Goal: Task Accomplishment & Management: Use online tool/utility

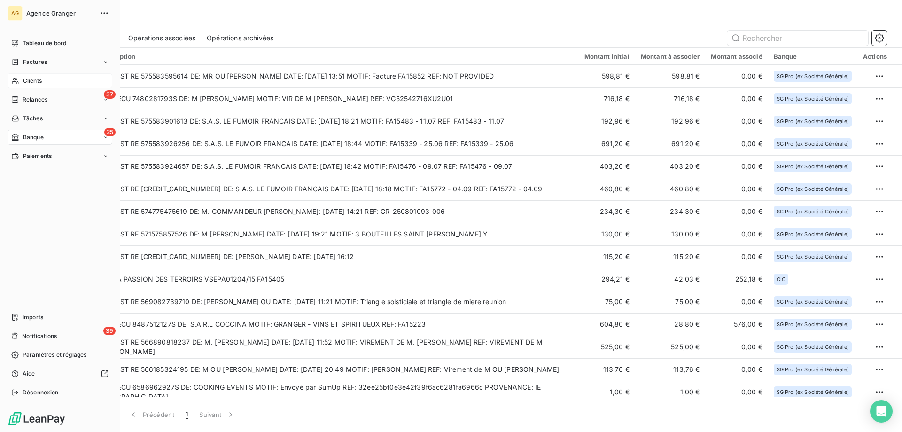
click at [26, 79] on span "Clients" at bounding box center [32, 81] width 19 height 8
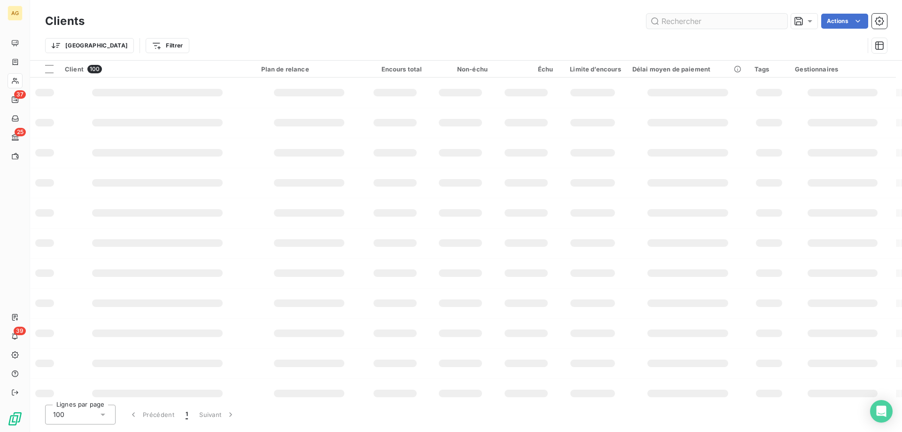
click at [705, 27] on input "text" at bounding box center [717, 21] width 141 height 15
type input "laxé"
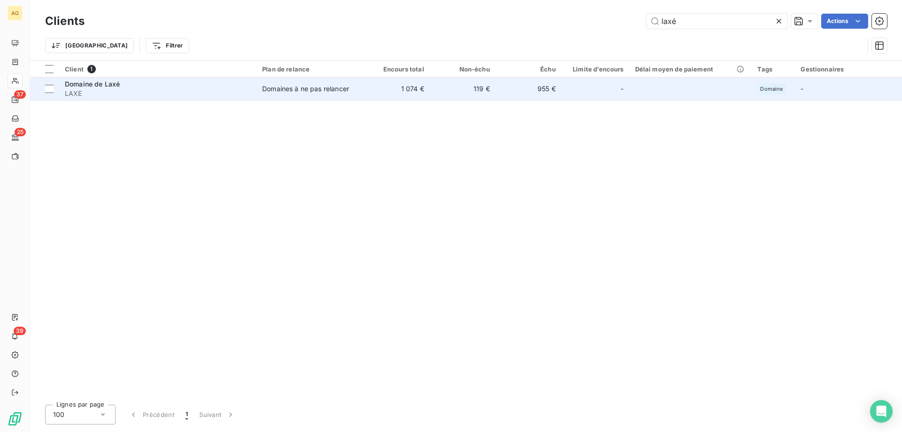
click at [511, 94] on td "955 €" at bounding box center [529, 89] width 66 height 23
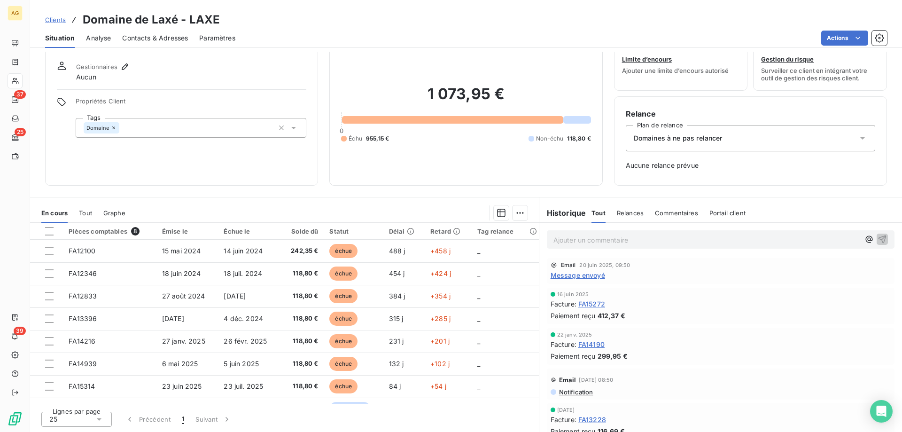
click at [688, 152] on div "Relance Plan de relance Domaines à ne pas relancer Aucune relance prévue" at bounding box center [750, 141] width 249 height 66
click at [683, 148] on div "Domaines à ne pas relancer" at bounding box center [750, 138] width 249 height 26
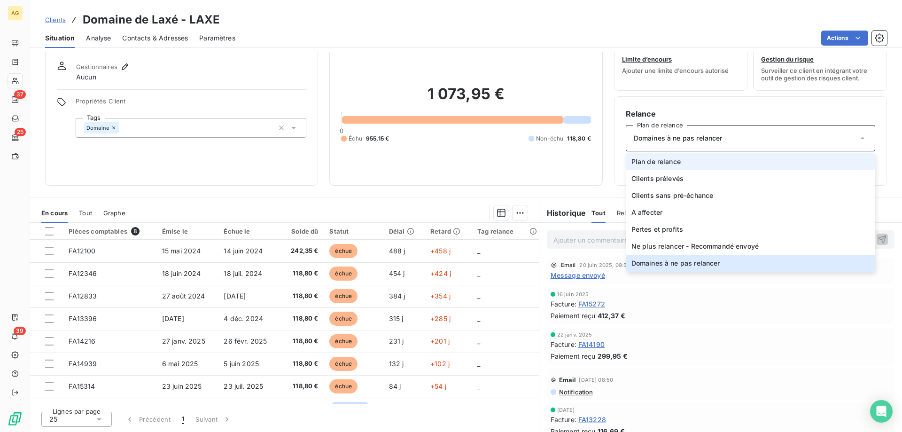
click at [672, 159] on span "Plan de relance" at bounding box center [655, 161] width 49 height 9
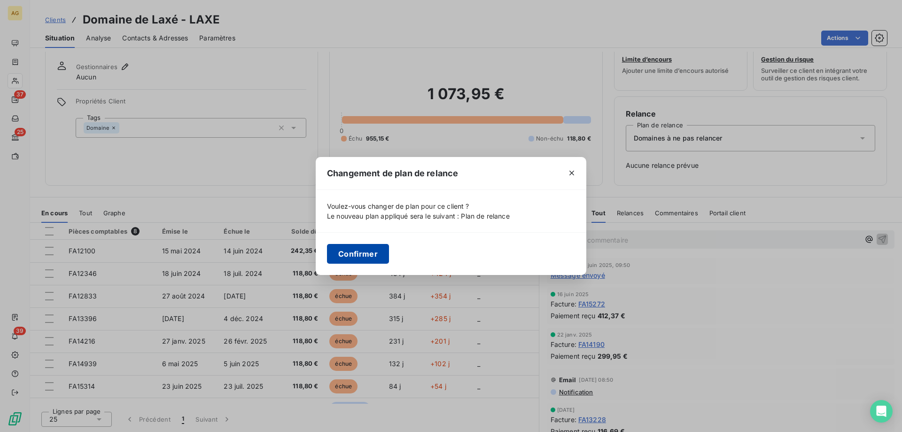
click at [385, 250] on button "Confirmer" at bounding box center [358, 254] width 62 height 20
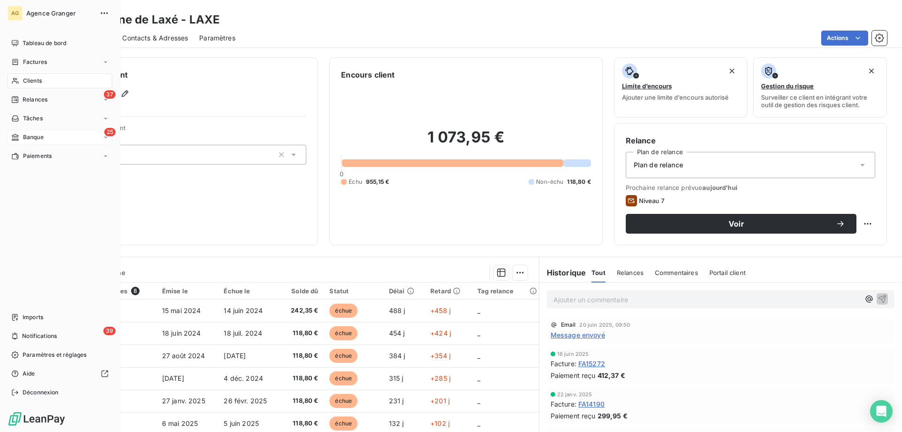
click at [23, 134] on span "Banque" at bounding box center [33, 137] width 21 height 8
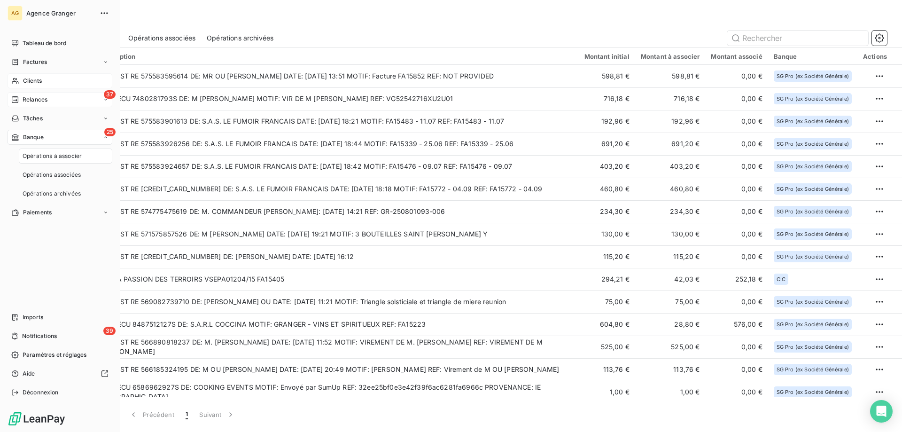
click at [21, 103] on div "Relances" at bounding box center [29, 99] width 36 height 8
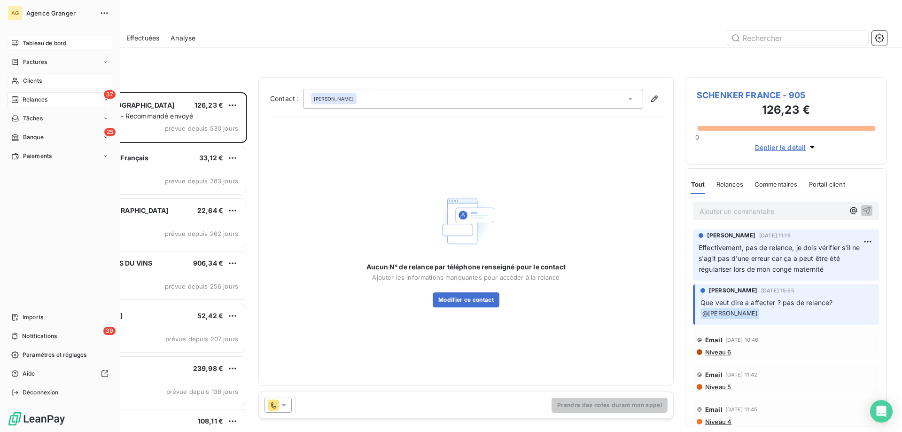
click at [26, 42] on span "Tableau de bord" at bounding box center [45, 43] width 44 height 8
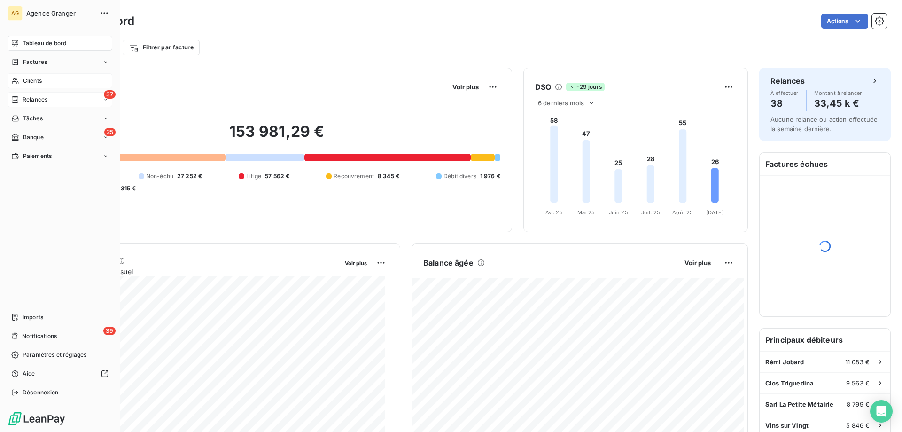
click at [47, 101] on span "Relances" at bounding box center [35, 99] width 25 height 8
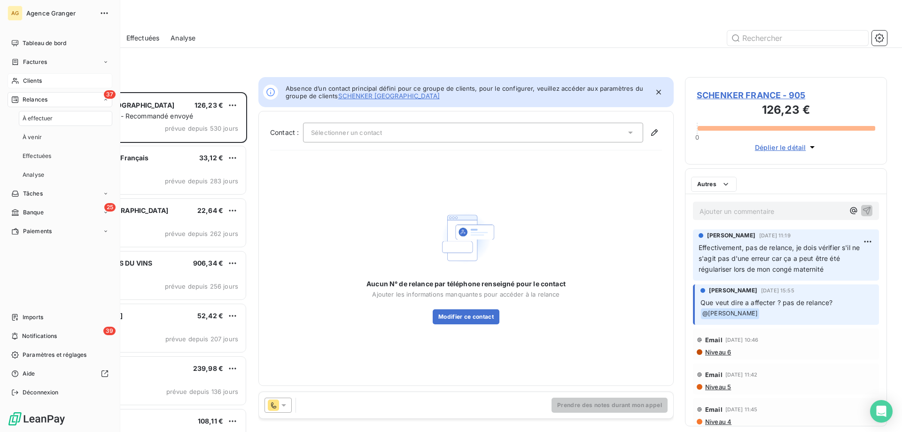
scroll to position [333, 195]
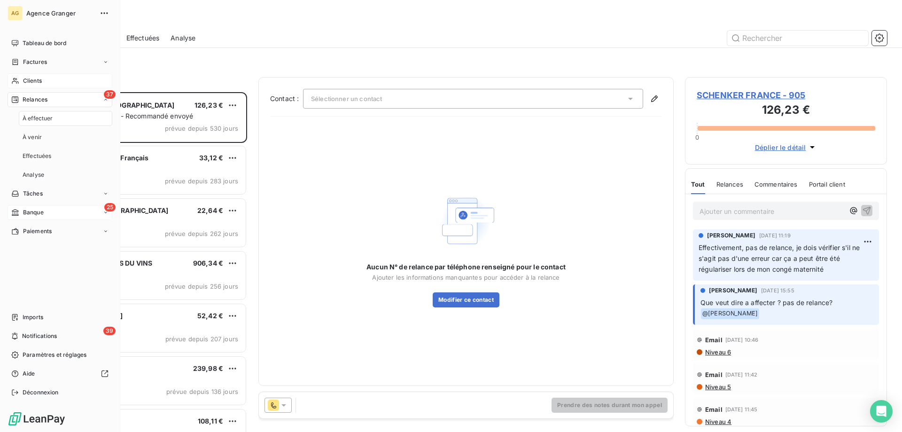
click at [48, 210] on div "25 Banque" at bounding box center [60, 212] width 105 height 15
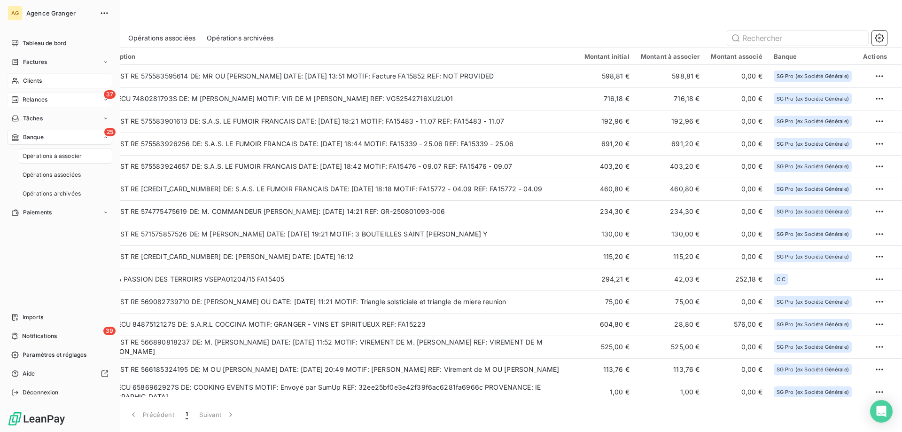
click at [52, 101] on div "37 Relances" at bounding box center [60, 99] width 105 height 15
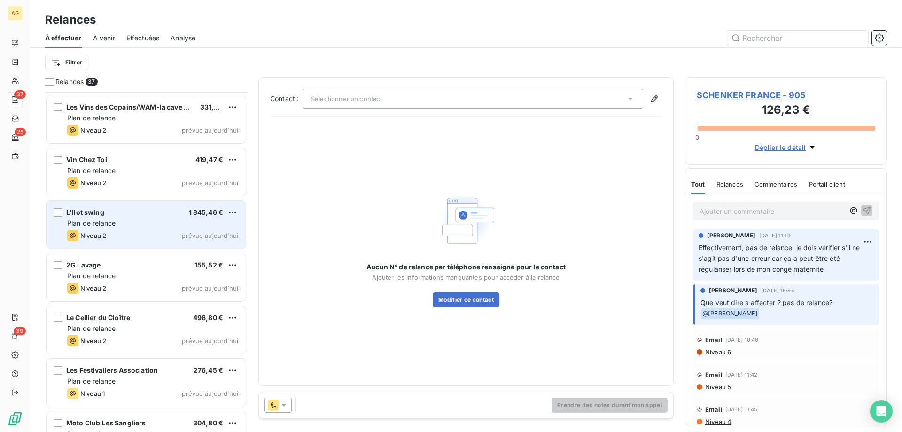
scroll to position [1608, 0]
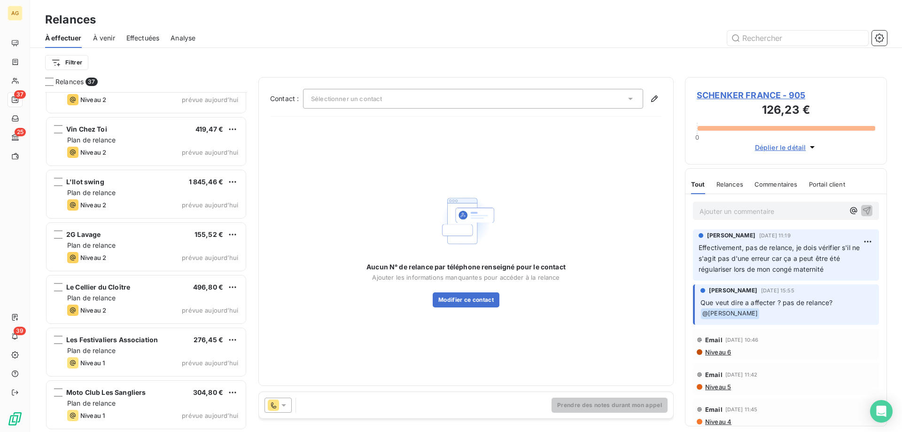
drag, startPoint x: 305, startPoint y: 101, endPoint x: 294, endPoint y: 94, distance: 12.7
drag, startPoint x: 622, startPoint y: 90, endPoint x: 626, endPoint y: 86, distance: 5.7
drag, startPoint x: 624, startPoint y: 80, endPoint x: 613, endPoint y: 78, distance: 11.4
drag, startPoint x: 612, startPoint y: 64, endPoint x: 602, endPoint y: 63, distance: 10.0
drag, startPoint x: 602, startPoint y: 63, endPoint x: 597, endPoint y: 62, distance: 5.2
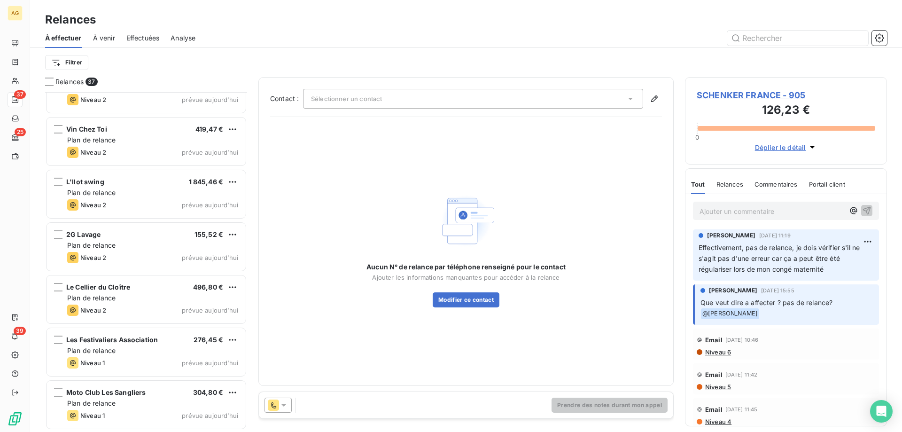
drag, startPoint x: 631, startPoint y: 79, endPoint x: 612, endPoint y: 71, distance: 20.6
drag, startPoint x: 530, startPoint y: 26, endPoint x: 503, endPoint y: 9, distance: 31.9
drag, startPoint x: 160, startPoint y: 82, endPoint x: 86, endPoint y: 55, distance: 78.9
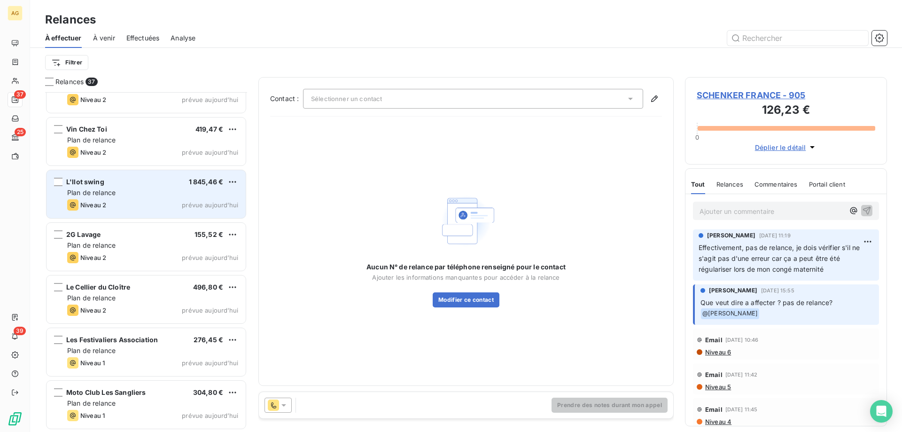
click at [100, 190] on span "Plan de relance" at bounding box center [91, 192] width 48 height 8
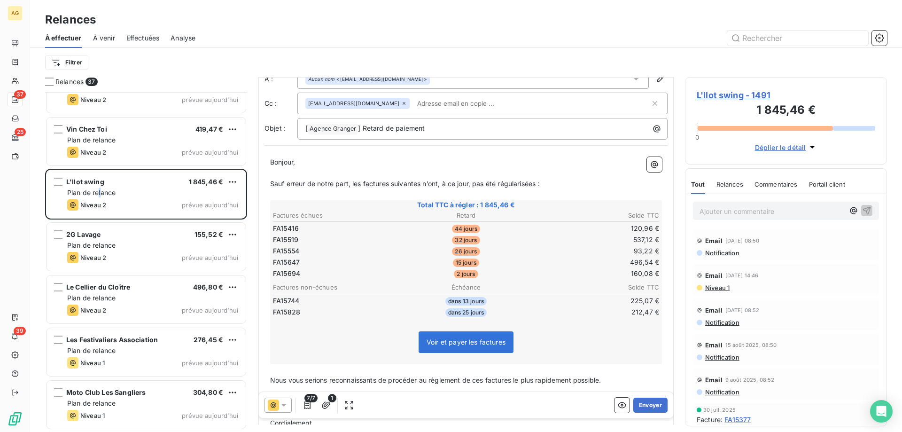
scroll to position [94, 0]
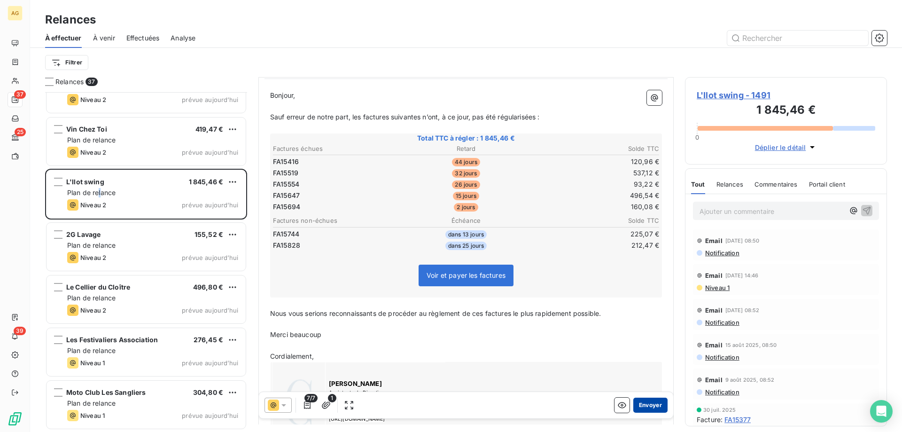
click at [654, 410] on button "Envoyer" at bounding box center [650, 404] width 34 height 15
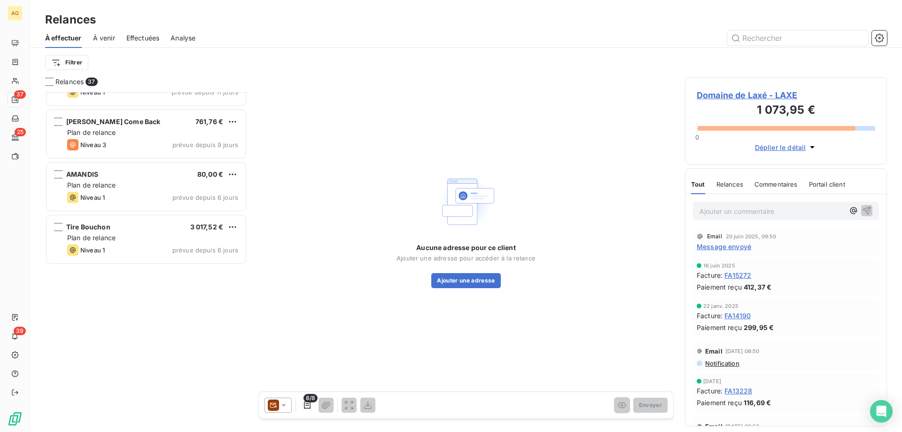
scroll to position [339, 0]
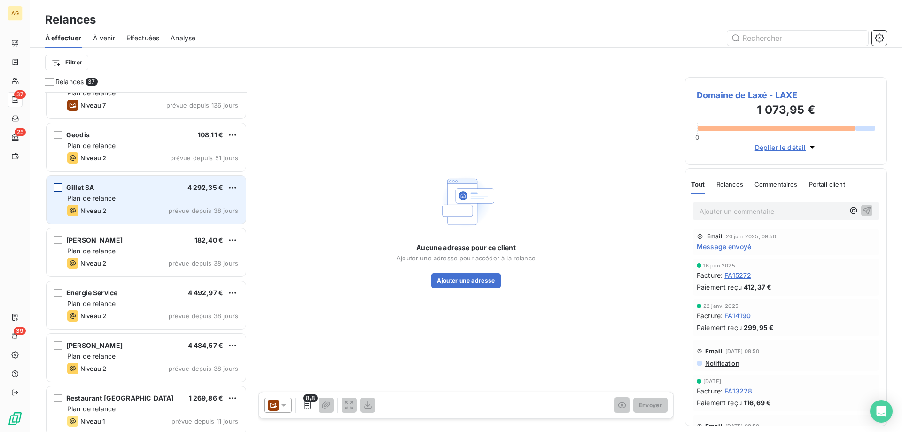
click at [59, 187] on div "grid" at bounding box center [58, 187] width 8 height 8
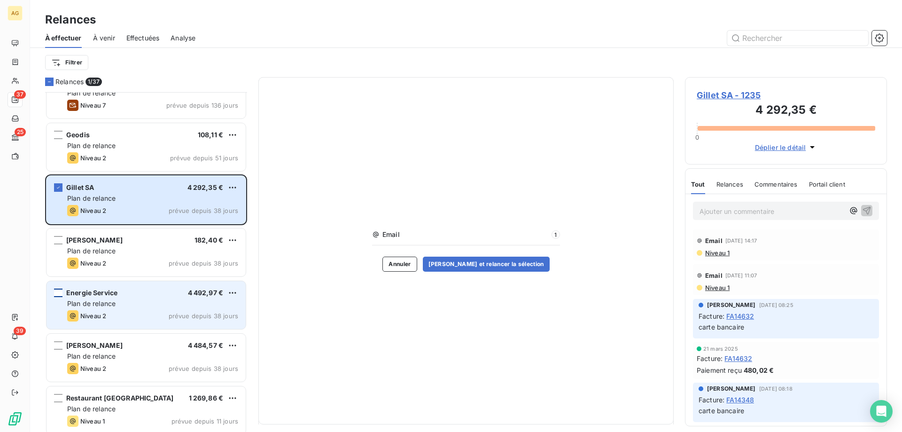
click at [57, 295] on div "grid" at bounding box center [58, 292] width 8 height 8
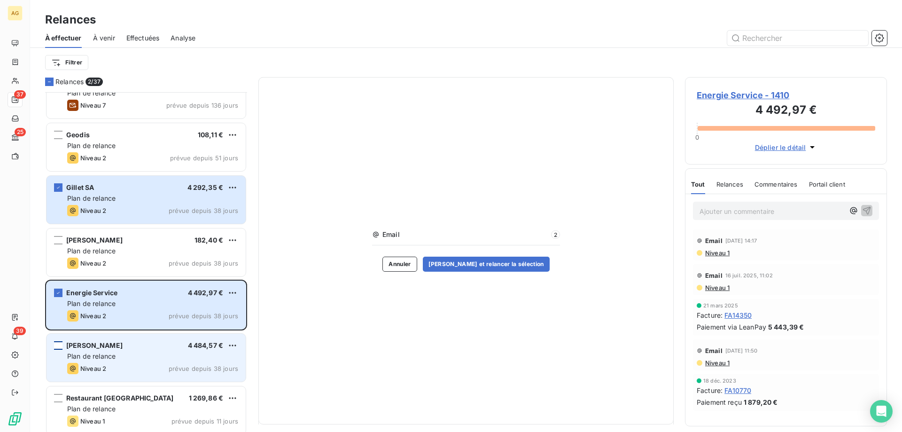
click at [60, 349] on div "grid" at bounding box center [58, 345] width 8 height 8
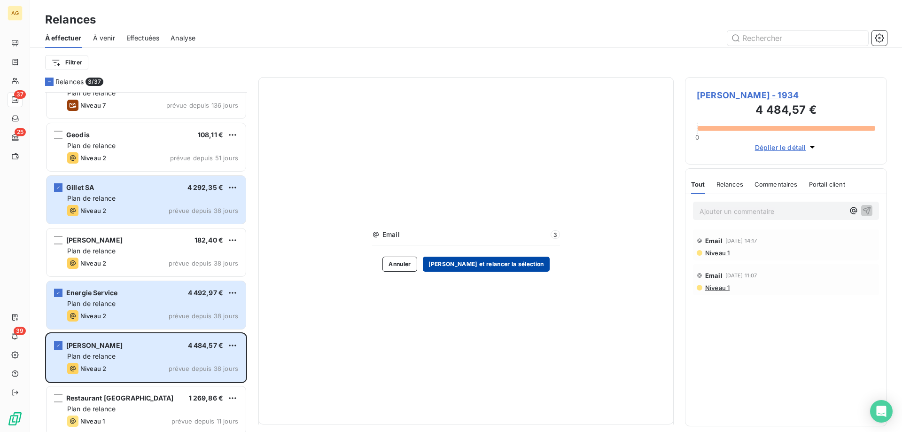
click at [517, 262] on button "[PERSON_NAME] et relancer la sélection" at bounding box center [486, 264] width 127 height 15
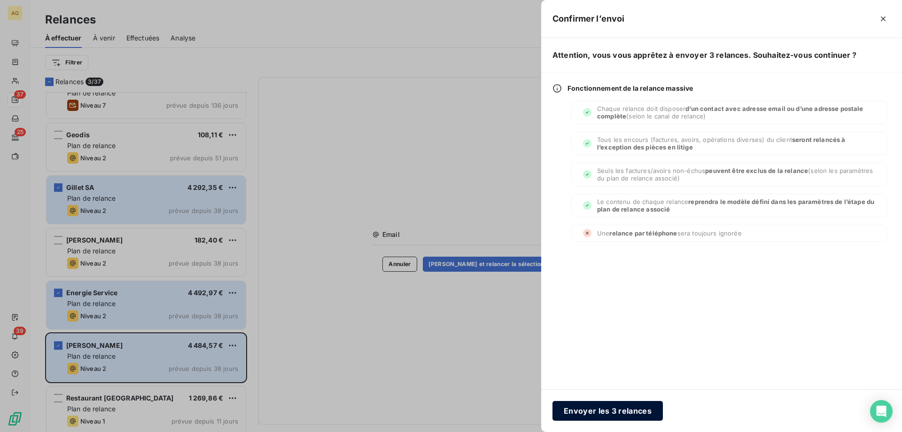
click at [605, 411] on button "Envoyer les 3 relances" at bounding box center [608, 411] width 110 height 20
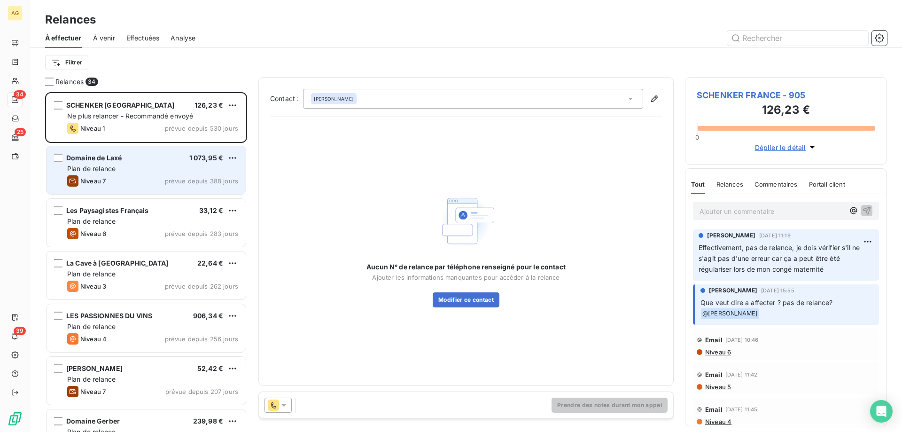
click at [104, 171] on span "Plan de relance" at bounding box center [91, 168] width 48 height 8
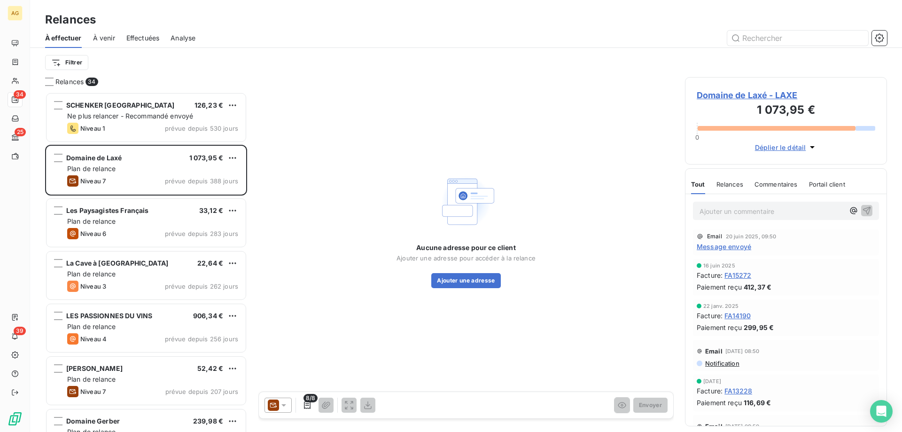
click at [273, 407] on icon at bounding box center [273, 405] width 7 height 5
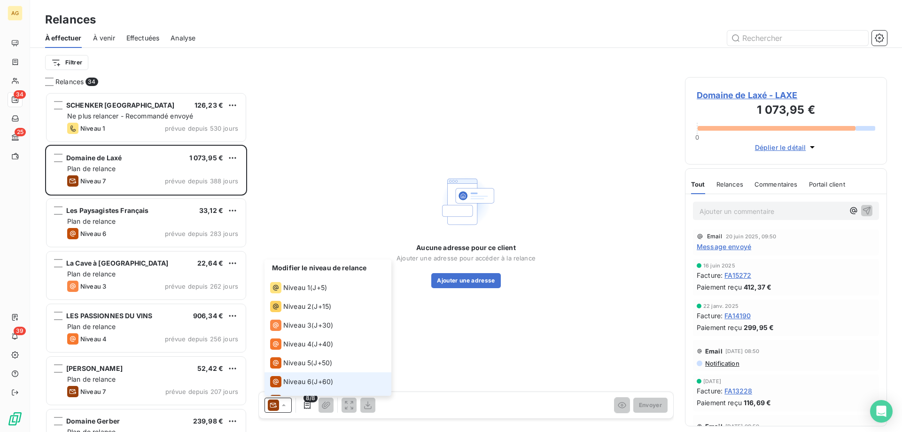
scroll to position [14, 0]
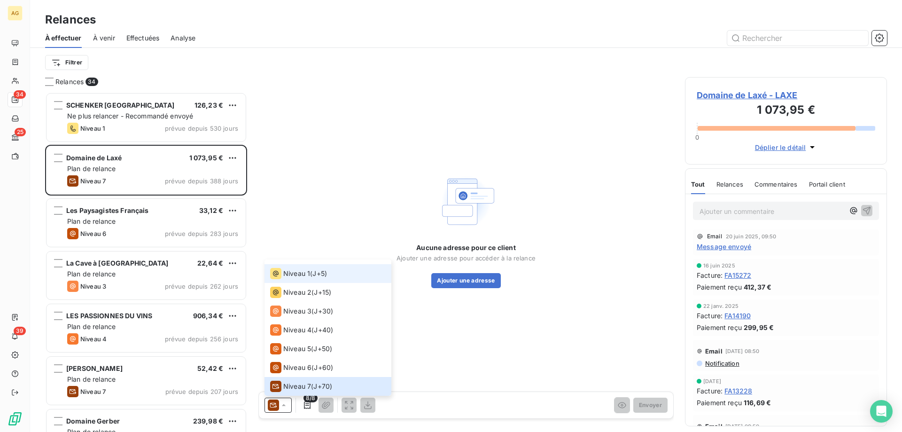
click at [296, 279] on li "Niveau 1 ( J+5 )" at bounding box center [328, 273] width 127 height 19
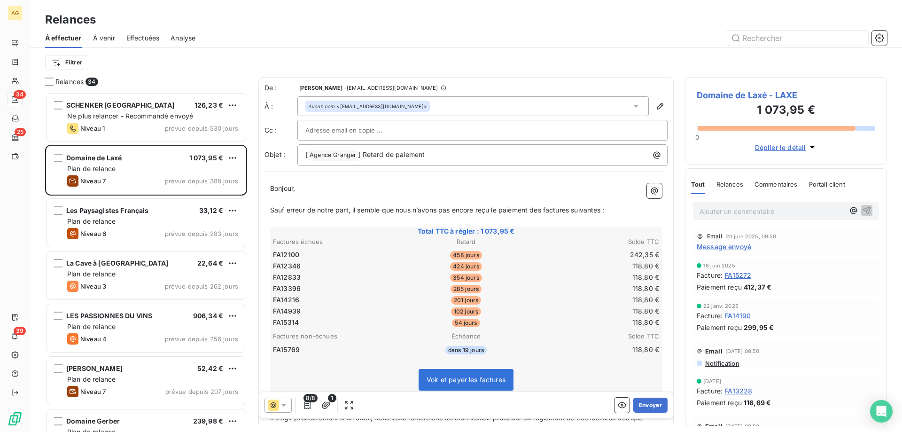
click at [338, 140] on div at bounding box center [482, 130] width 370 height 21
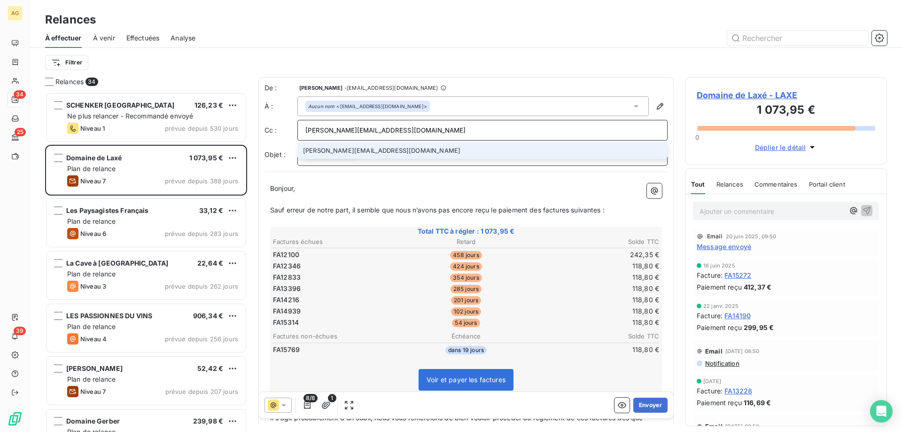
type input "[PERSON_NAME][EMAIL_ADDRESS][DOMAIN_NAME]"
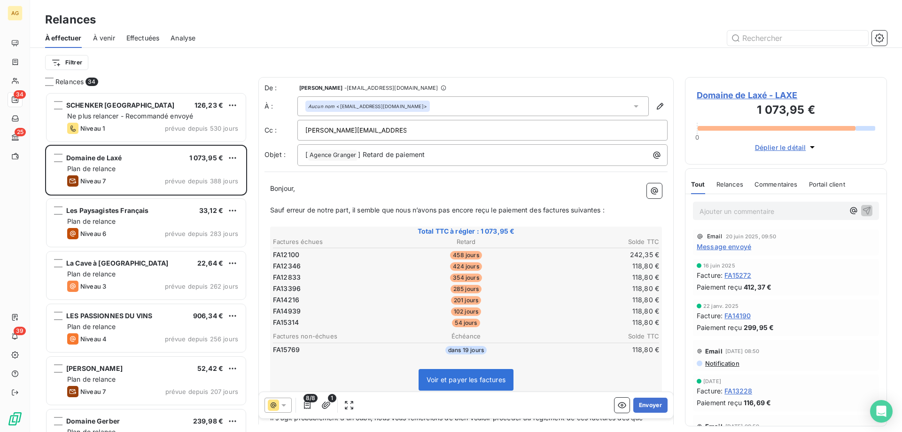
click at [440, 125] on div "[PERSON_NAME][EMAIL_ADDRESS][DOMAIN_NAME]" at bounding box center [482, 130] width 354 height 14
type input "[PERSON_NAME][EMAIL_ADDRESS][DOMAIN_NAME]"
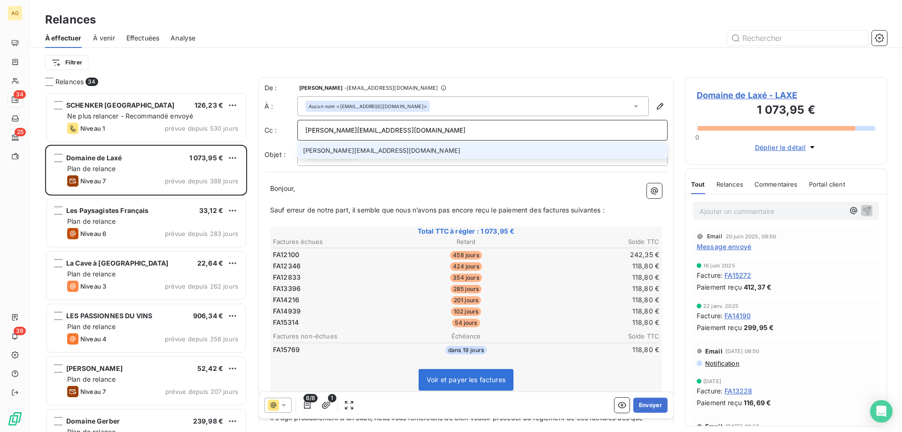
click at [373, 151] on li "[PERSON_NAME][EMAIL_ADDRESS][DOMAIN_NAME]" at bounding box center [482, 150] width 370 height 16
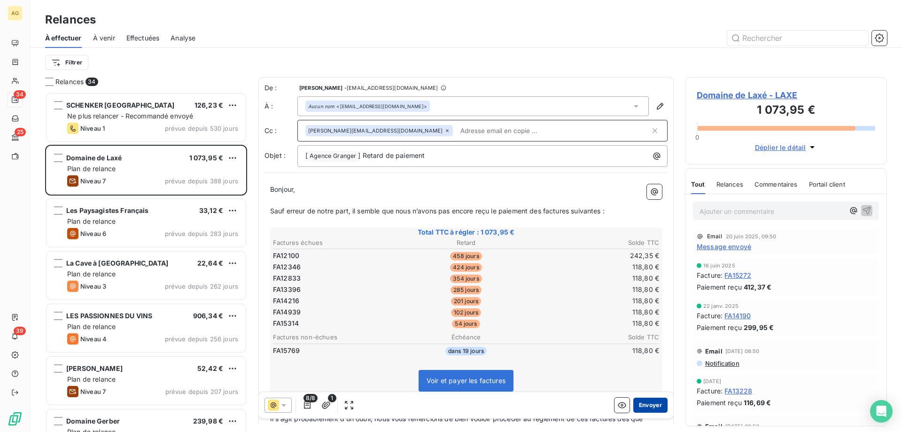
click at [646, 409] on button "Envoyer" at bounding box center [650, 404] width 34 height 15
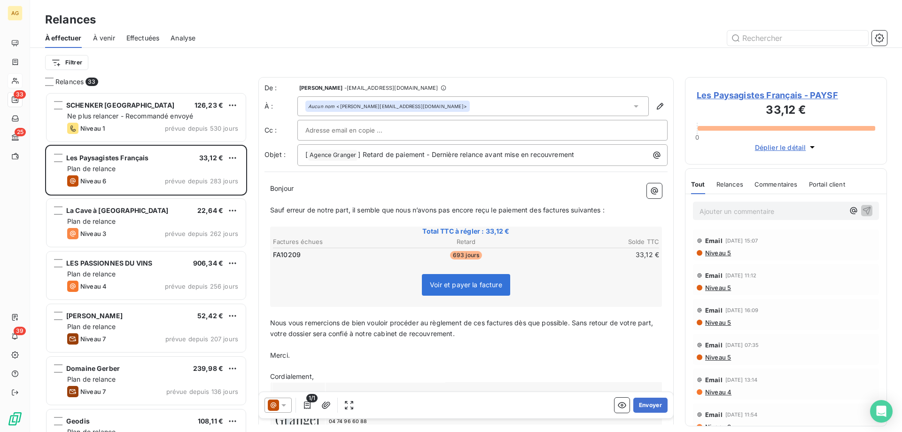
click at [23, 75] on div at bounding box center [15, 80] width 15 height 15
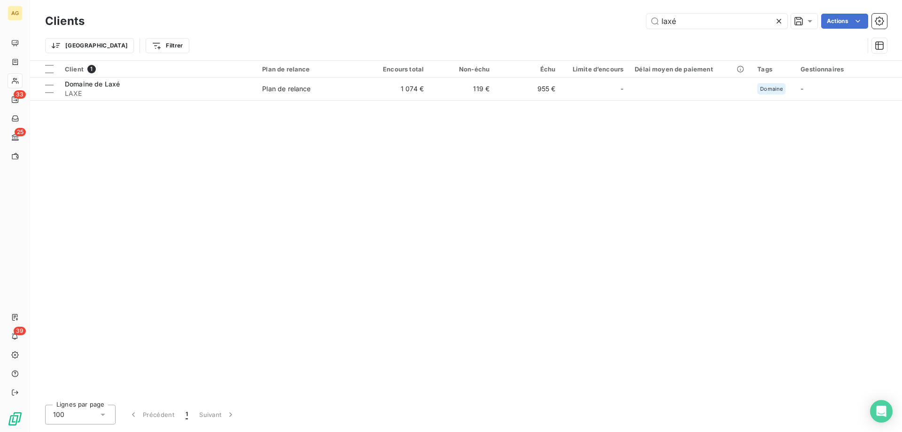
drag, startPoint x: 678, startPoint y: 20, endPoint x: 469, endPoint y: 19, distance: 208.6
click at [487, 20] on div "laxé Actions" at bounding box center [491, 21] width 791 height 15
type input "sanibai"
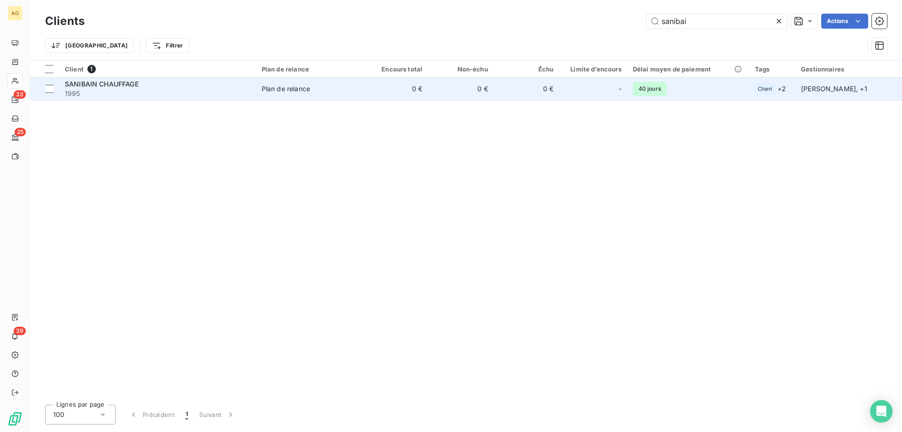
click at [441, 91] on td "0 €" at bounding box center [461, 89] width 66 height 23
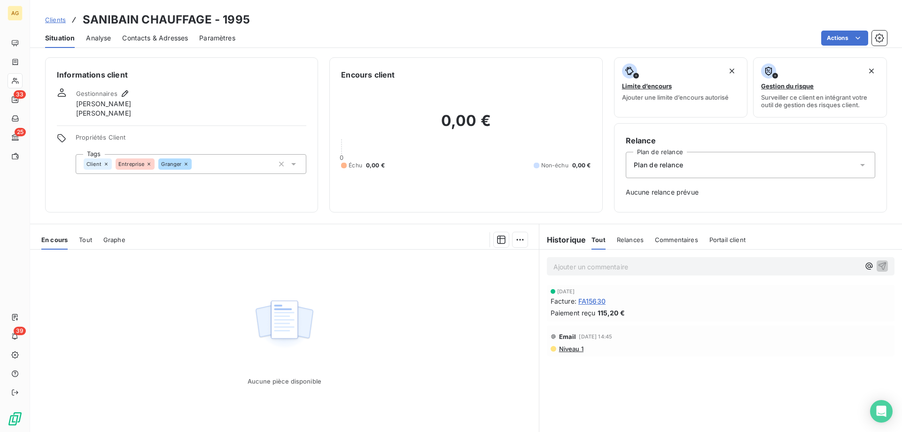
click at [585, 297] on span "FA15630" at bounding box center [591, 301] width 27 height 10
